Goal: Navigation & Orientation: Find specific page/section

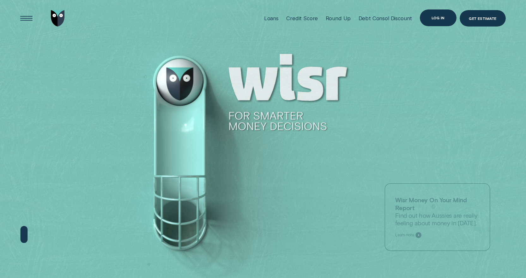
click at [446, 17] on div "Log in" at bounding box center [438, 17] width 37 height 16
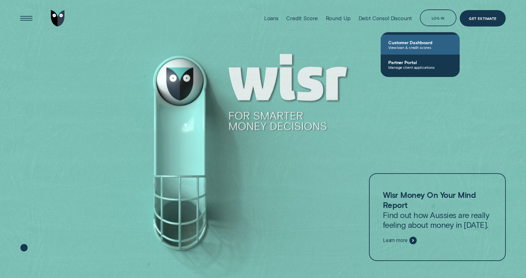
click at [432, 50] on link "Customer Dashboard View loan & credit scores" at bounding box center [420, 45] width 79 height 20
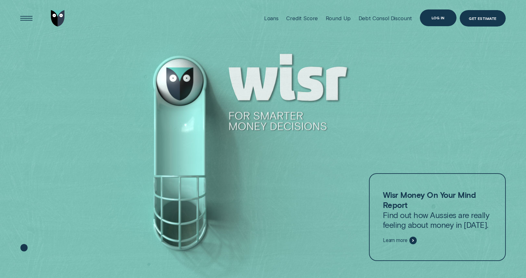
drag, startPoint x: 443, startPoint y: 20, endPoint x: 416, endPoint y: 28, distance: 27.7
click at [443, 20] on div "Log in" at bounding box center [438, 17] width 37 height 16
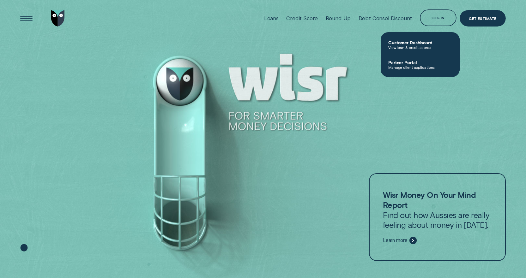
drag, startPoint x: 426, startPoint y: 40, endPoint x: 423, endPoint y: 42, distance: 3.7
click at [426, 40] on span "Customer Dashboard" at bounding box center [420, 42] width 64 height 5
